Goal: Check status

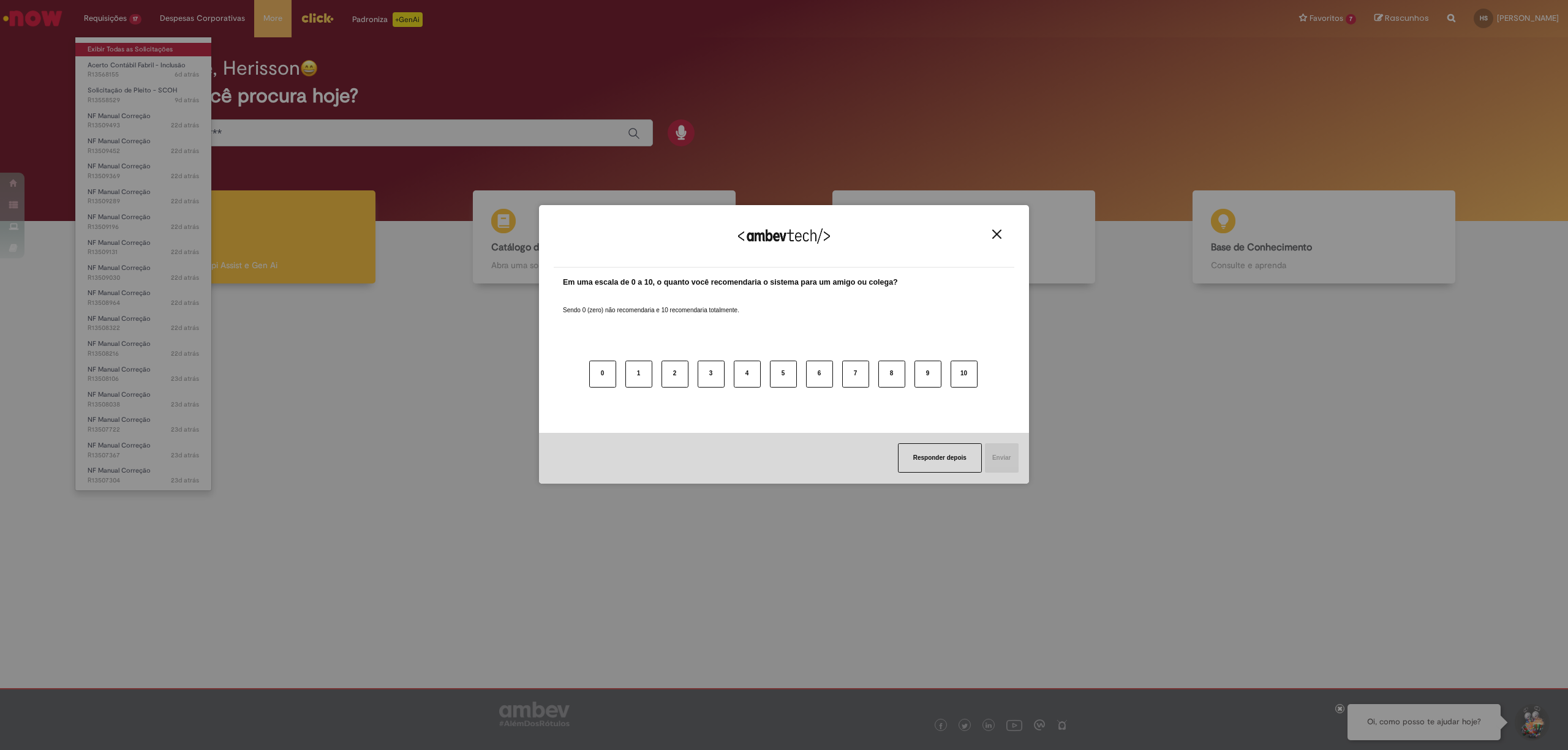
click at [123, 45] on div "Agradecemos seu feedback! Em uma escala de 0 a 10, o quanto você recomendaria o…" at bounding box center [784, 375] width 1568 height 750
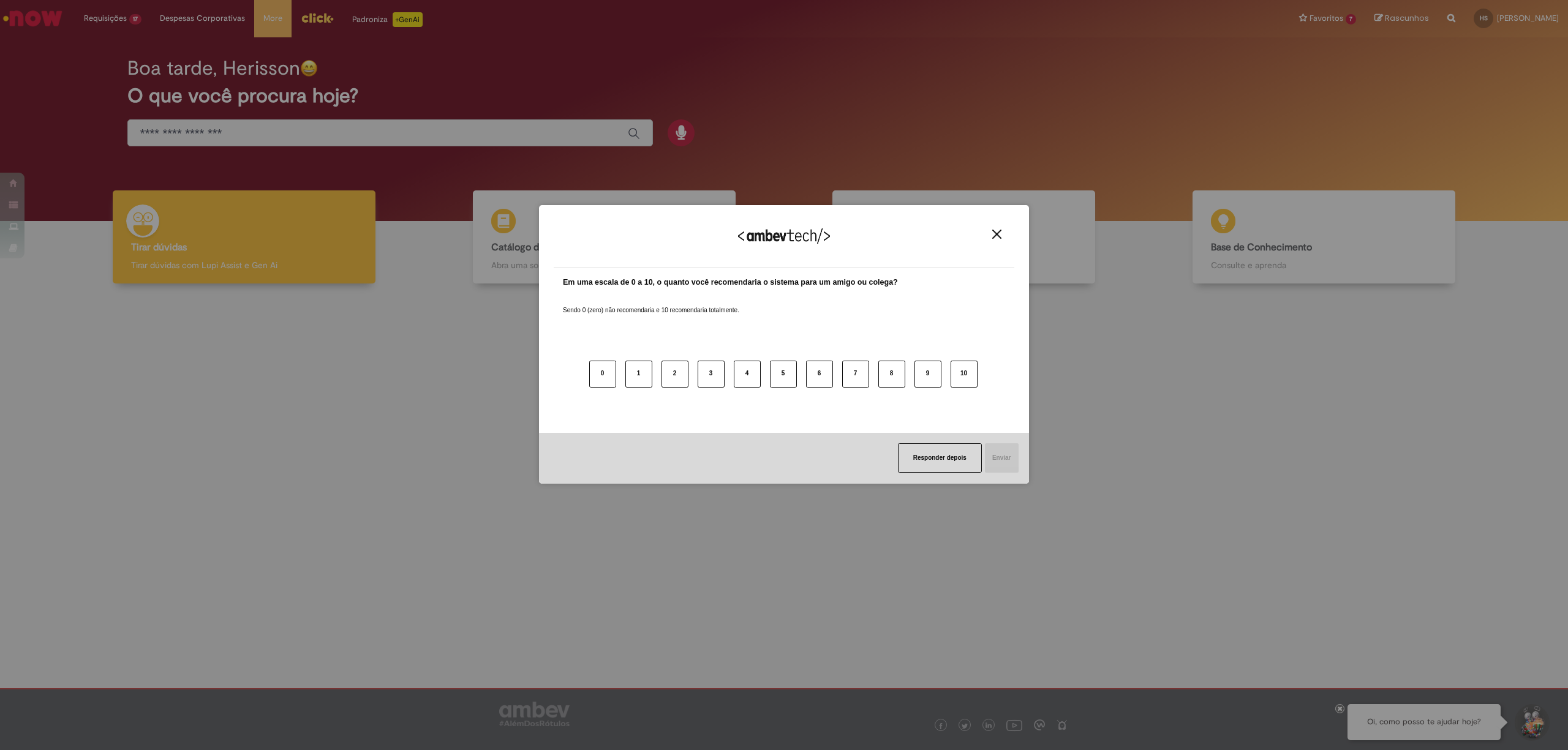
click at [996, 231] on img "Close" at bounding box center [997, 234] width 9 height 9
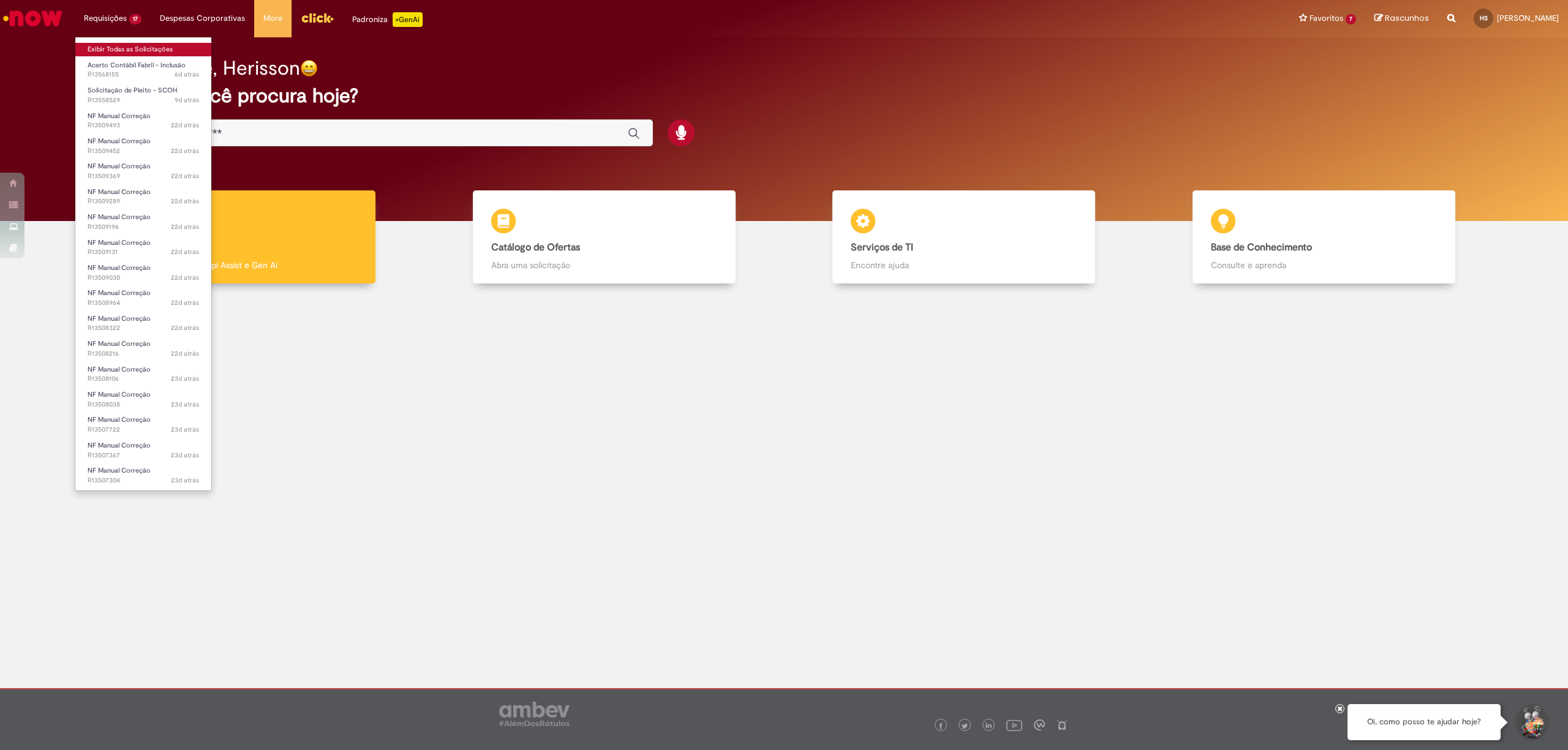
click at [106, 47] on link "Exibir Todas as Solicitações" at bounding box center [143, 49] width 136 height 14
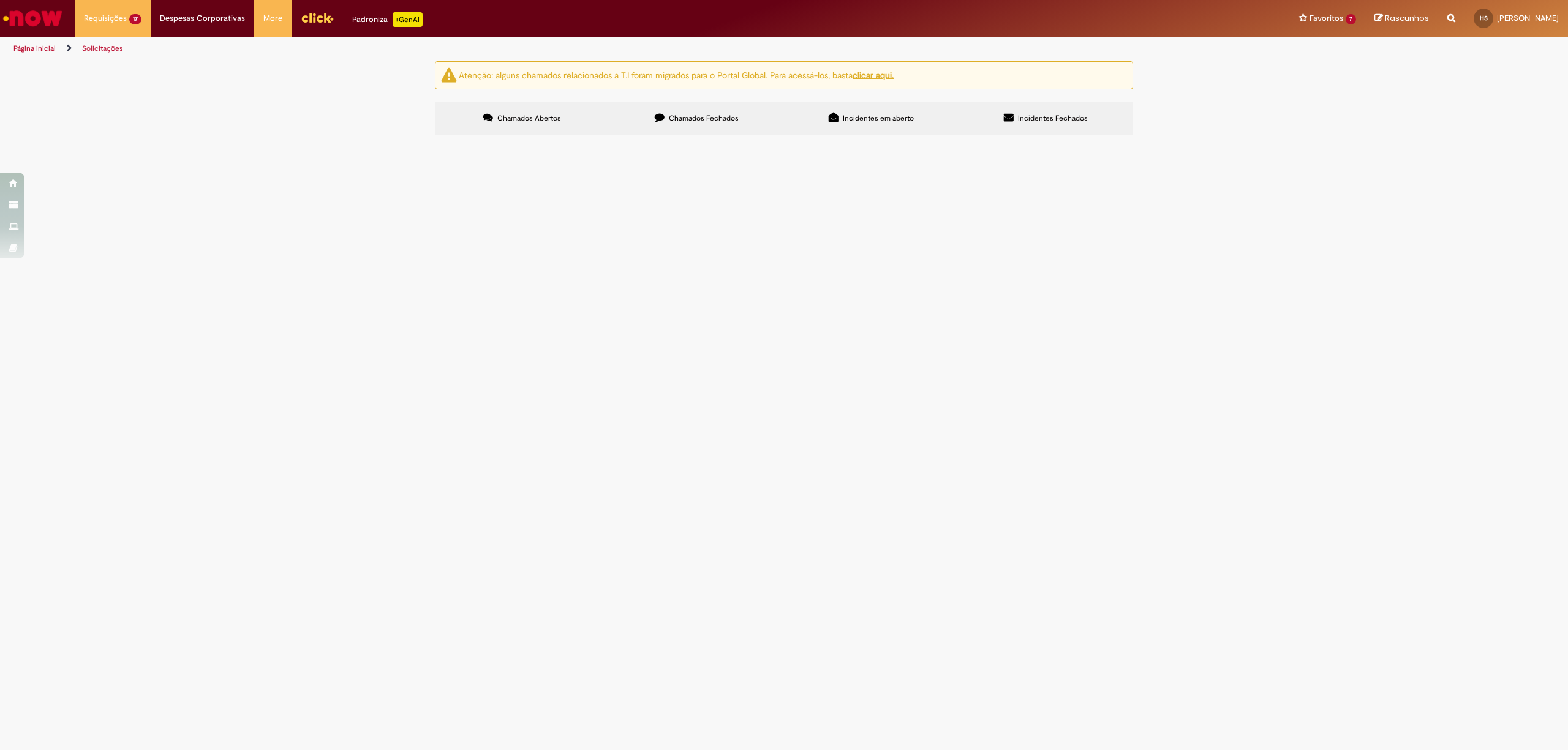
click at [0, 0] on span "R13568155" at bounding box center [0, 0] width 0 height 0
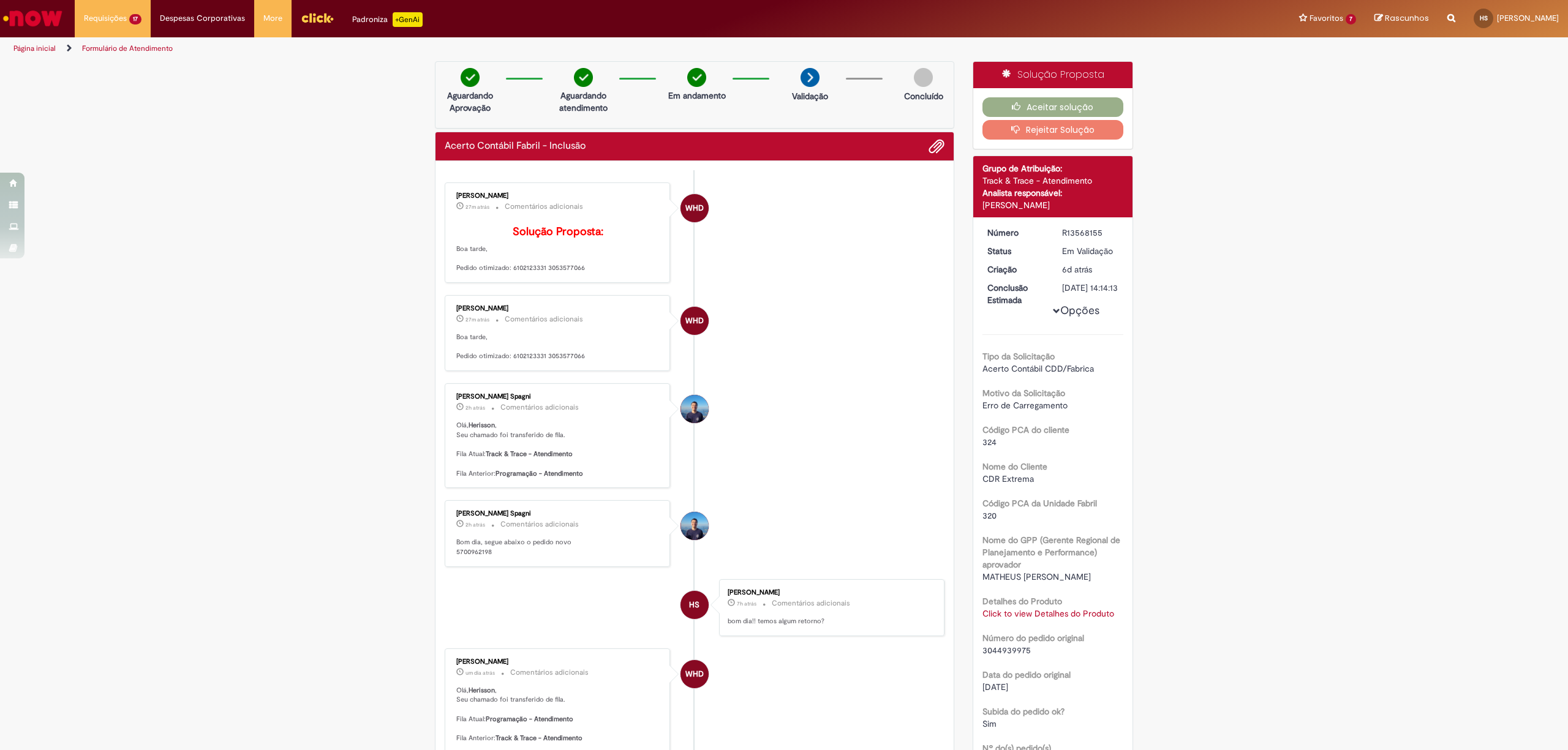
drag, startPoint x: 505, startPoint y: 287, endPoint x: 576, endPoint y: 292, distance: 71.2
click at [576, 273] on p "Solução Proposta: Boa tarde, Pedido otimizado: 6102123331 3053577066" at bounding box center [558, 250] width 204 height 47
copy p "6102123331 3053577066"
